Goal: Navigation & Orientation: Find specific page/section

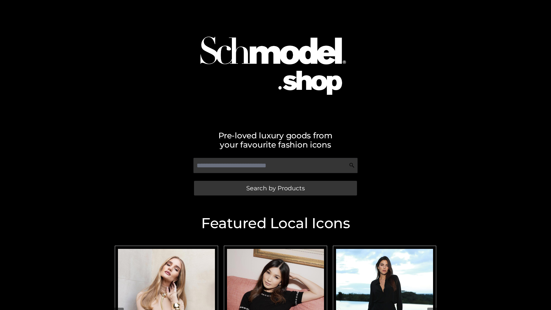
click at [275, 188] on span "Search by Products" at bounding box center [275, 188] width 59 height 6
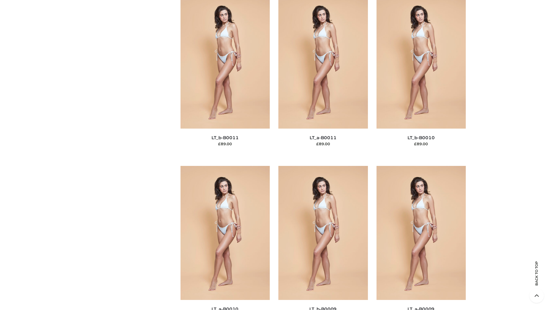
scroll to position [2579, 0]
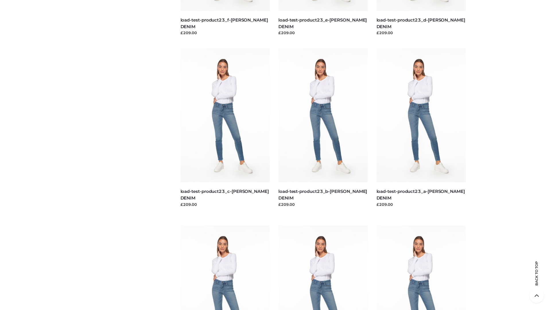
scroll to position [504, 0]
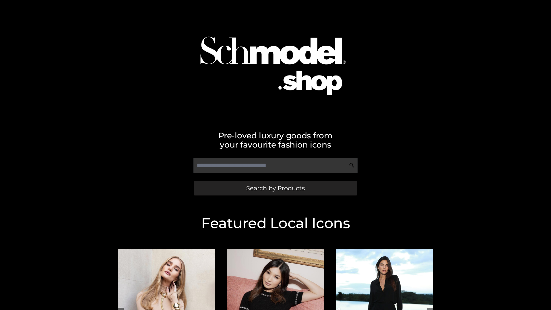
click at [275, 188] on span "Search by Products" at bounding box center [275, 188] width 59 height 6
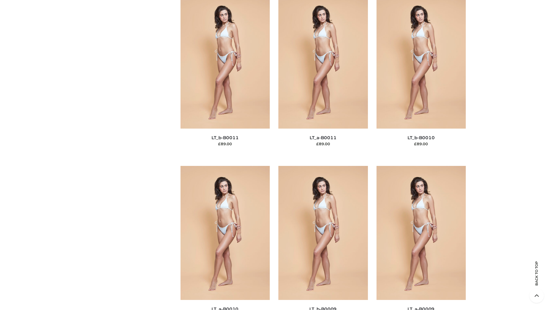
scroll to position [2579, 0]
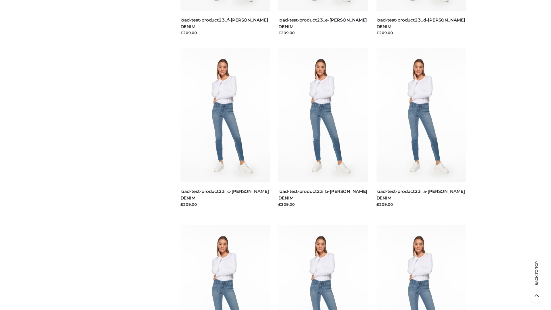
scroll to position [504, 0]
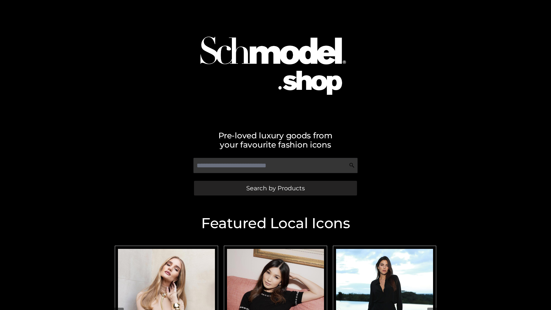
click at [275, 188] on span "Search by Products" at bounding box center [275, 188] width 59 height 6
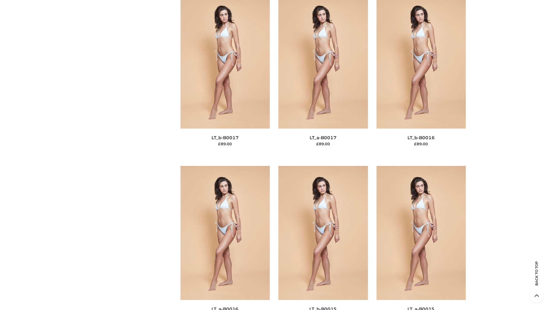
scroll to position [1887, 0]
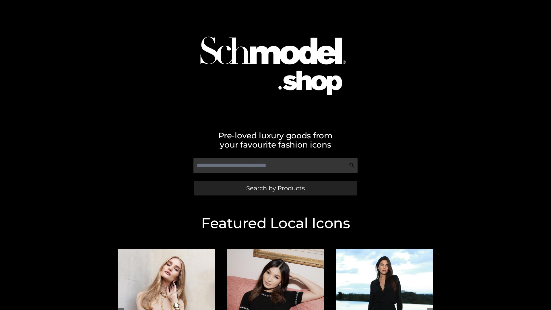
click at [275, 188] on span "Search by Products" at bounding box center [275, 188] width 59 height 6
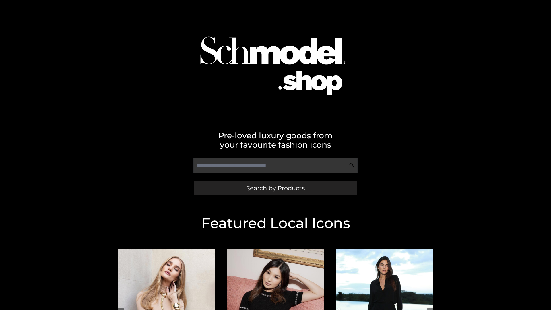
click at [275, 188] on span "Search by Products" at bounding box center [275, 188] width 59 height 6
